Goal: Task Accomplishment & Management: Use online tool/utility

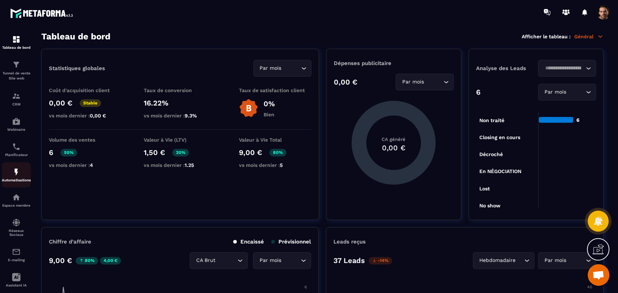
click at [18, 177] on img at bounding box center [16, 172] width 9 height 9
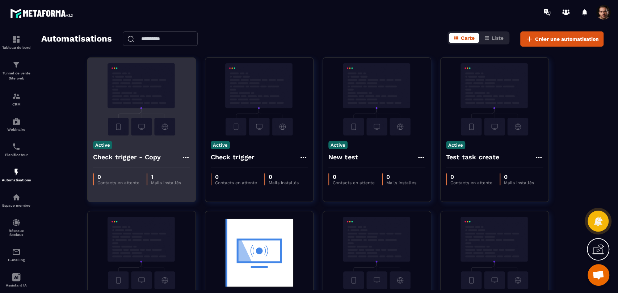
click at [171, 154] on div "Check trigger - Copy" at bounding box center [141, 159] width 97 height 17
click at [181, 155] on icon at bounding box center [185, 157] width 9 height 9
click at [191, 169] on link "Modifier" at bounding box center [203, 174] width 39 height 16
click at [199, 173] on link "Modifier" at bounding box center [203, 174] width 39 height 16
click at [204, 174] on link "Modifier" at bounding box center [203, 174] width 39 height 16
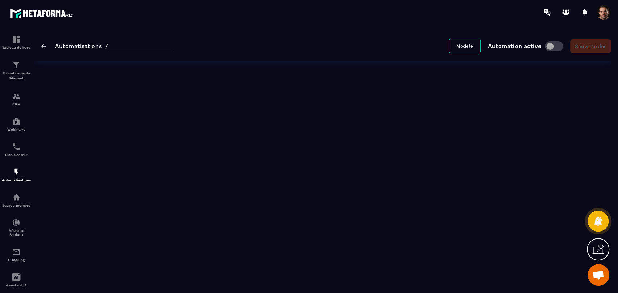
type input "**********"
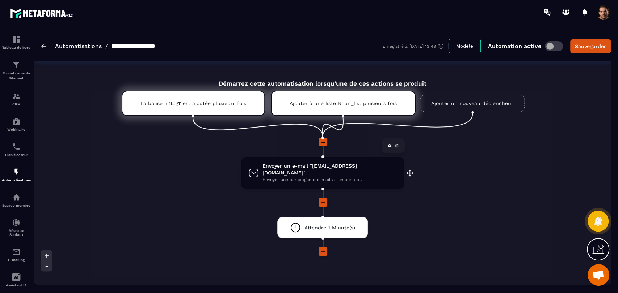
click at [320, 166] on span "Envoyer un e-mail "[EMAIL_ADDRESS][DOMAIN_NAME]"" at bounding box center [329, 170] width 134 height 14
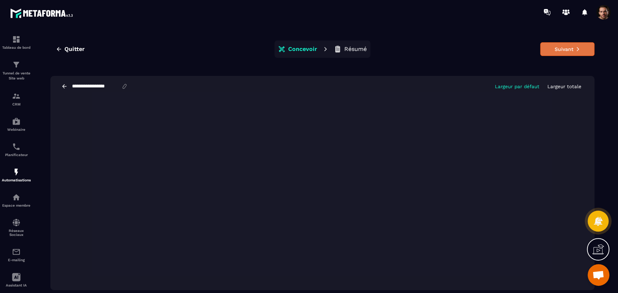
click at [570, 45] on button "Suivant" at bounding box center [567, 49] width 54 height 14
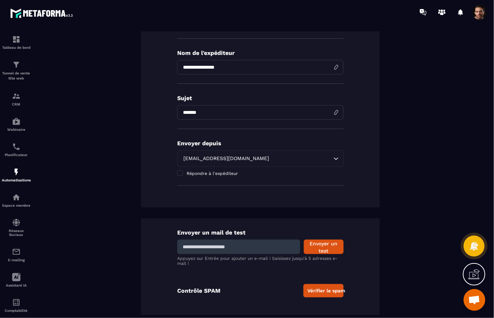
scroll to position [16, 0]
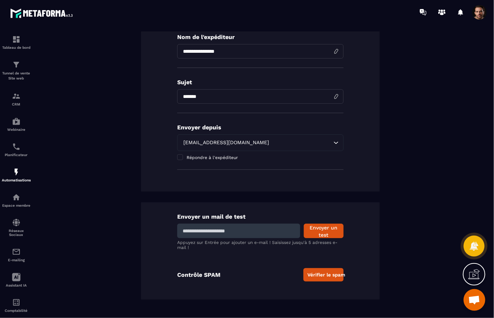
click at [332, 274] on button "Vérifier le spam" at bounding box center [324, 274] width 40 height 13
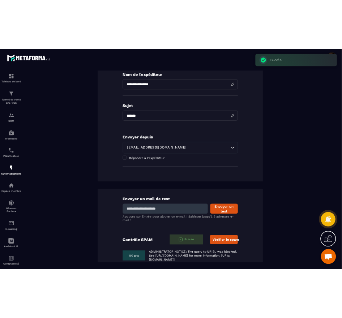
scroll to position [188, 0]
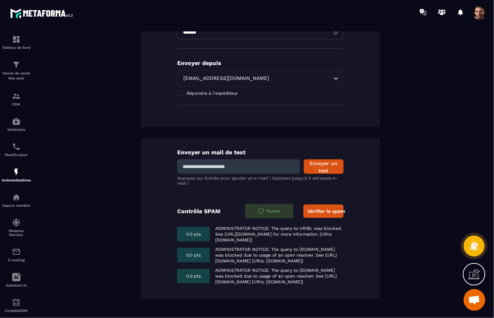
click at [326, 205] on button "Vérifier le spam" at bounding box center [324, 211] width 40 height 13
